Goal: Task Accomplishment & Management: Use online tool/utility

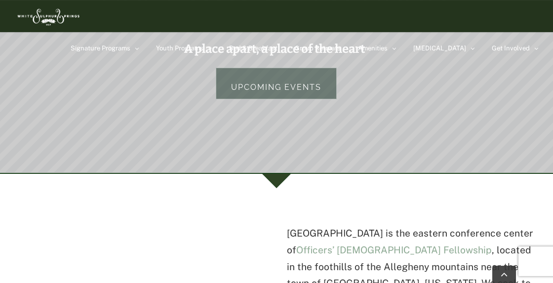
scroll to position [198, 0]
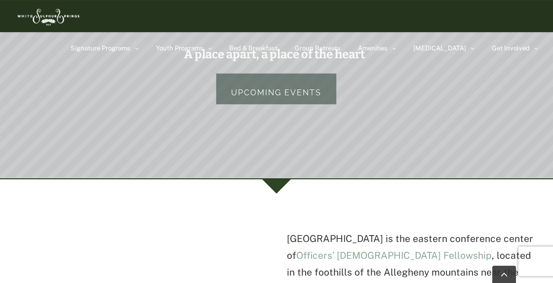
click at [247, 92] on link "Upcoming Events" at bounding box center [276, 89] width 121 height 32
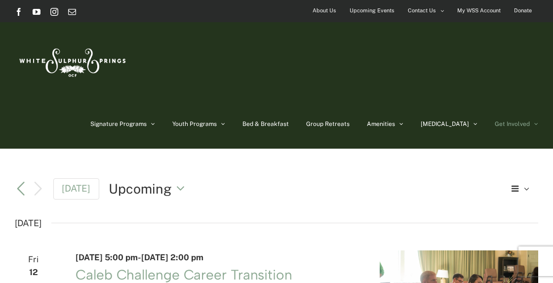
click at [516, 121] on span "Get Involved" at bounding box center [511, 124] width 35 height 6
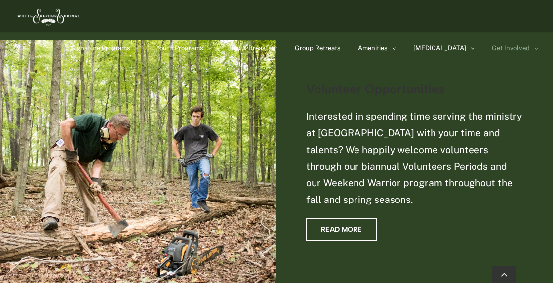
scroll to position [1405, 0]
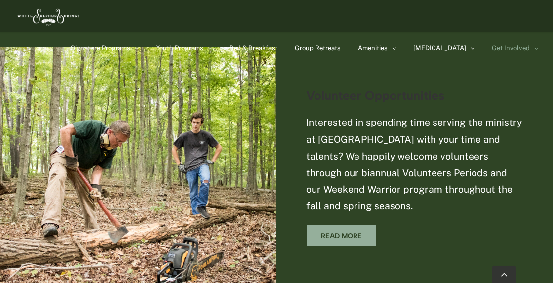
click at [347, 225] on link "Read More" at bounding box center [341, 236] width 71 height 22
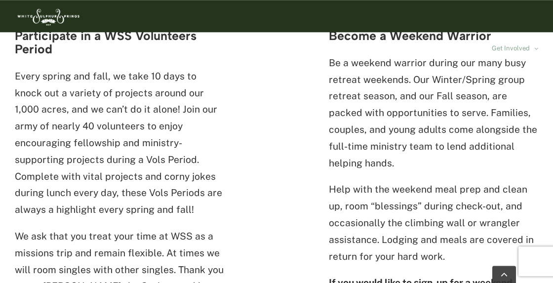
scroll to position [352, 0]
